Goal: Transaction & Acquisition: Purchase product/service

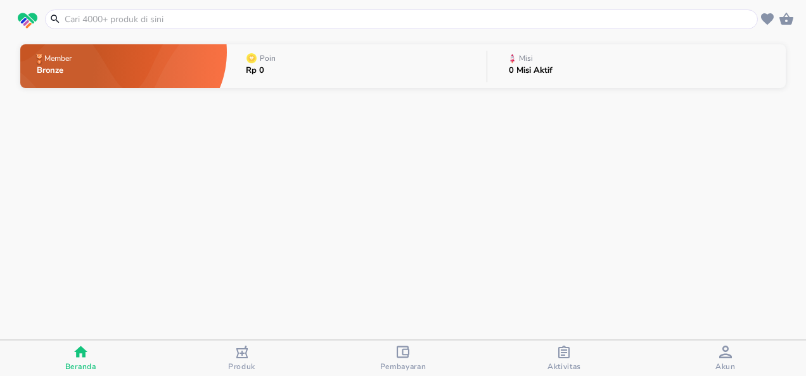
click at [317, 22] on input "text" at bounding box center [408, 19] width 691 height 13
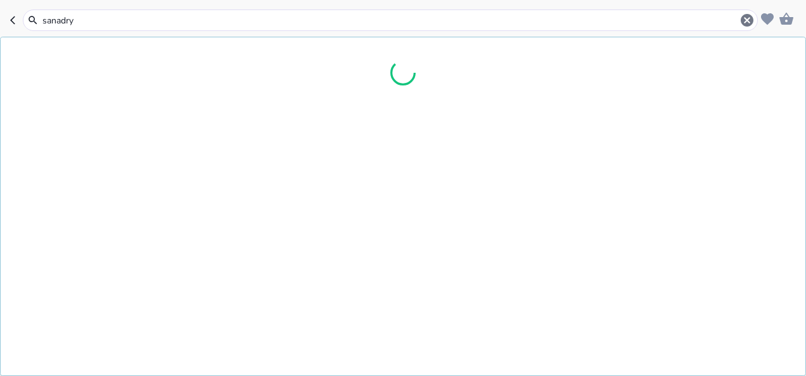
type input "sanadryl"
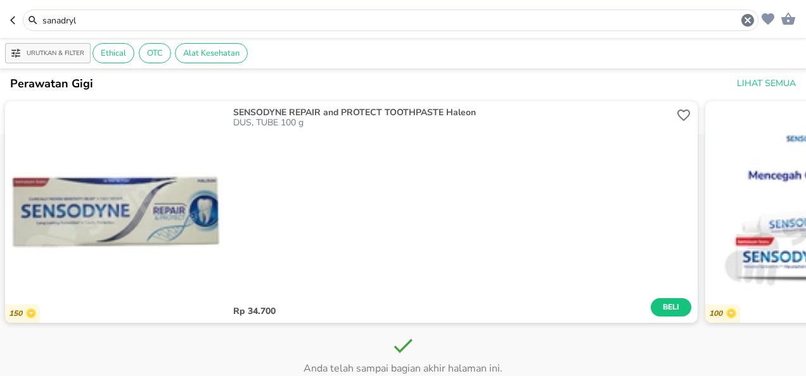
scroll to position [2168, 0]
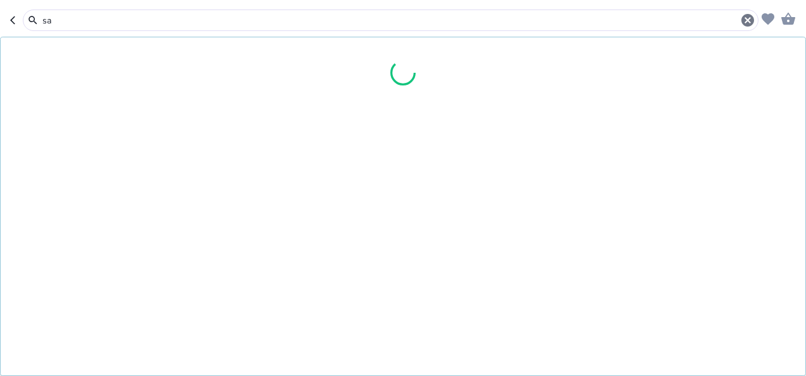
type input "s"
type input "dmp"
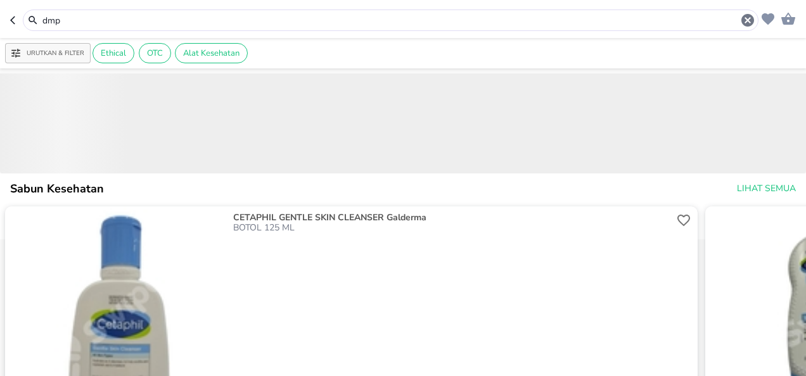
scroll to position [1767, 0]
